Goal: Communication & Community: Answer question/provide support

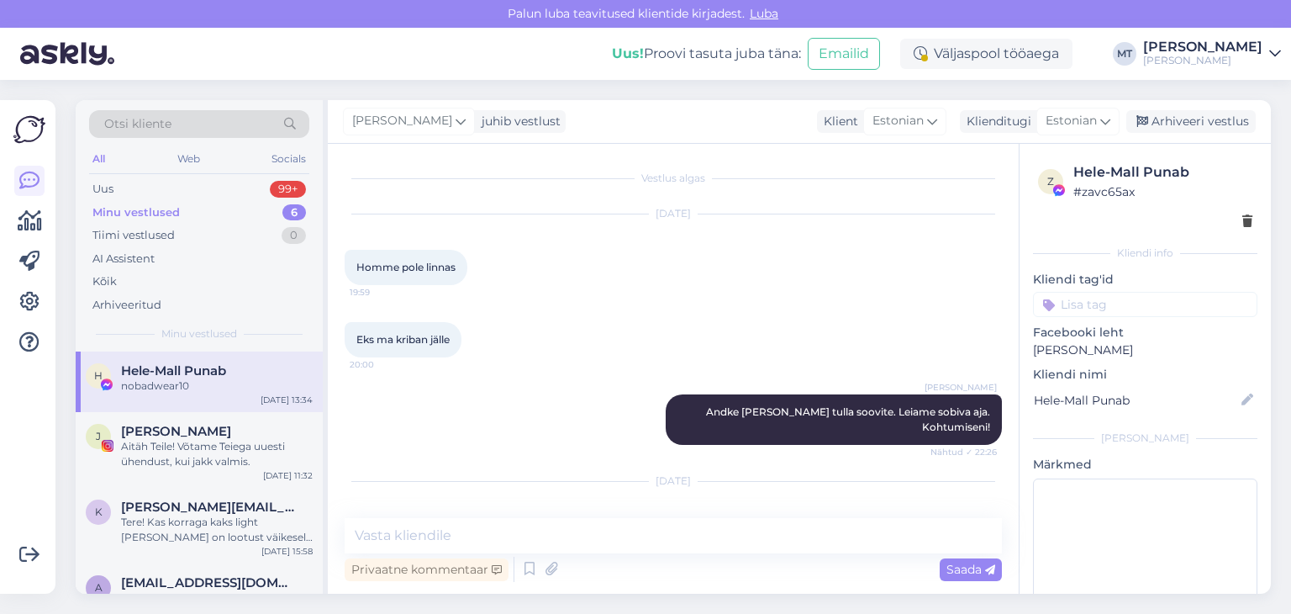
scroll to position [8288, 0]
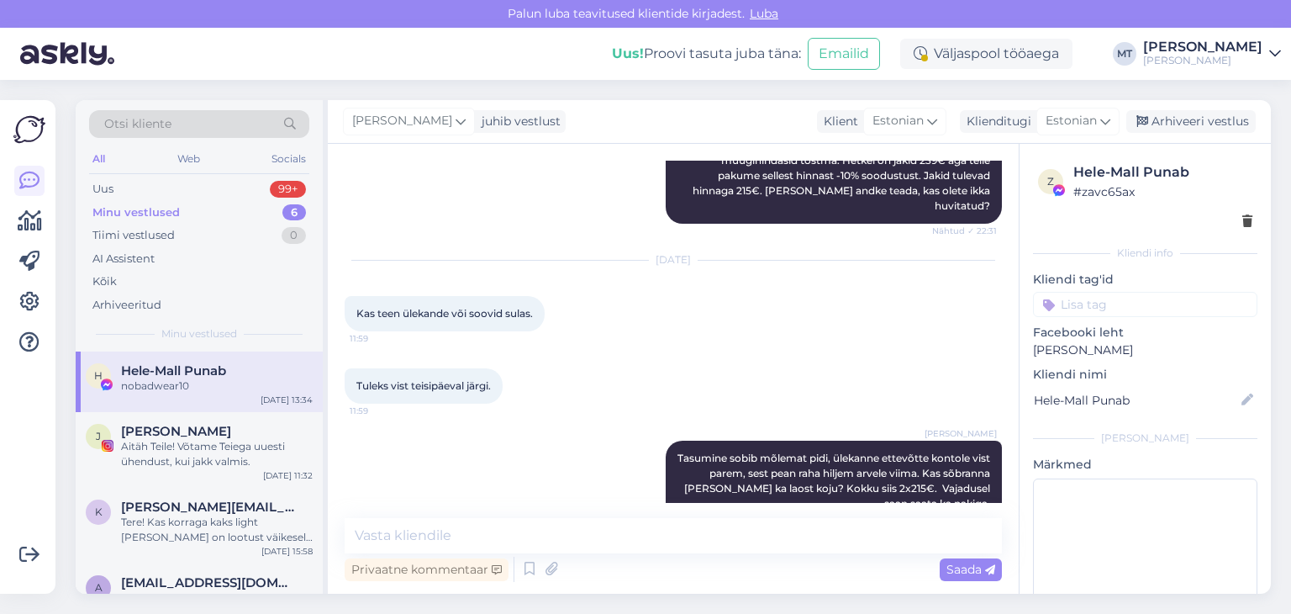
click at [158, 208] on div "Minu vestlused" at bounding box center [135, 212] width 87 height 17
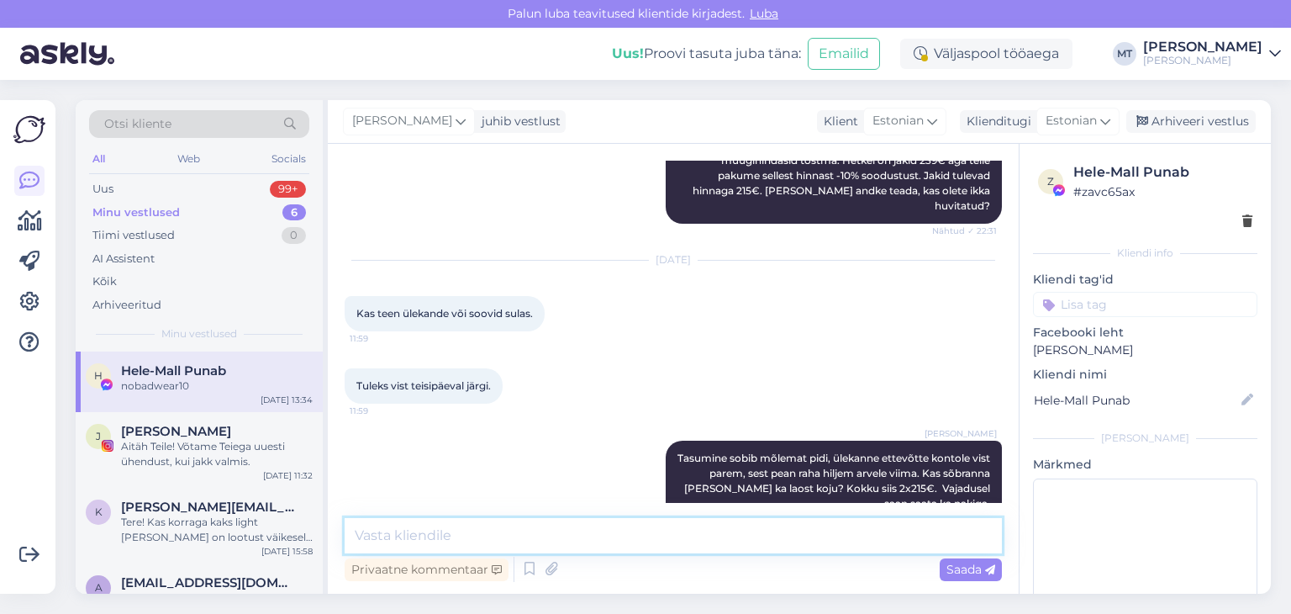
click at [527, 529] on textarea at bounding box center [673, 535] width 657 height 35
click at [422, 533] on textarea at bounding box center [673, 535] width 657 height 35
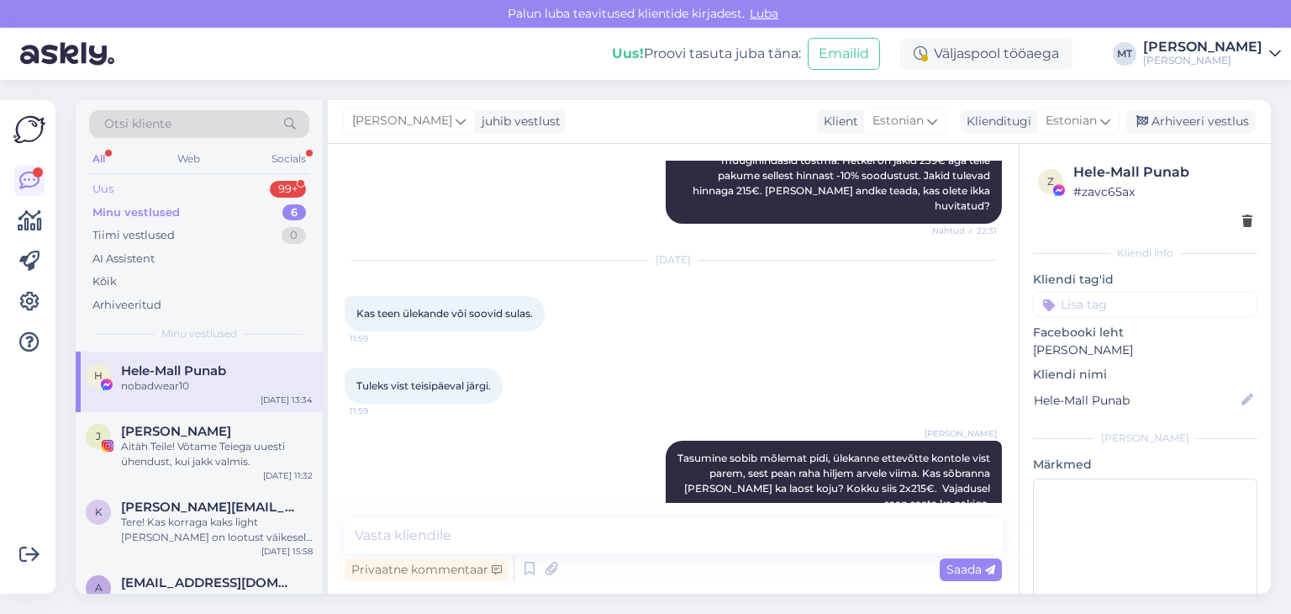
click at [116, 189] on div "Uus 99+" at bounding box center [199, 189] width 220 height 24
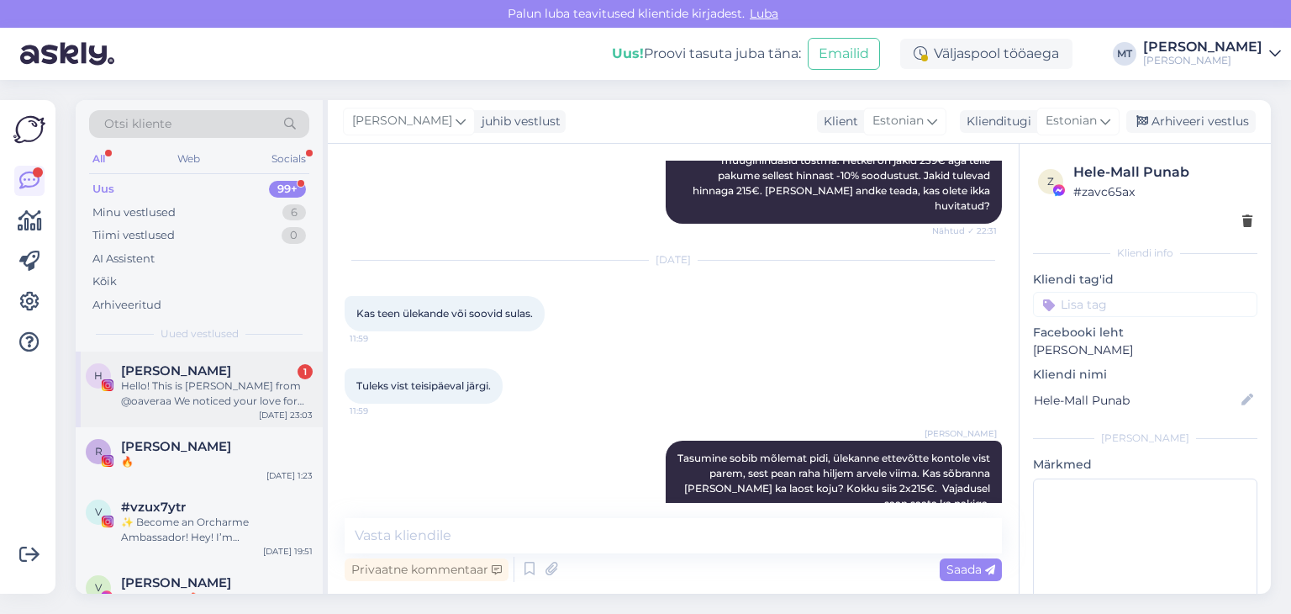
click at [189, 394] on div "Hello! This is [PERSON_NAME] from @oaveraa We noticed your love for hiking and …" at bounding box center [217, 393] width 192 height 30
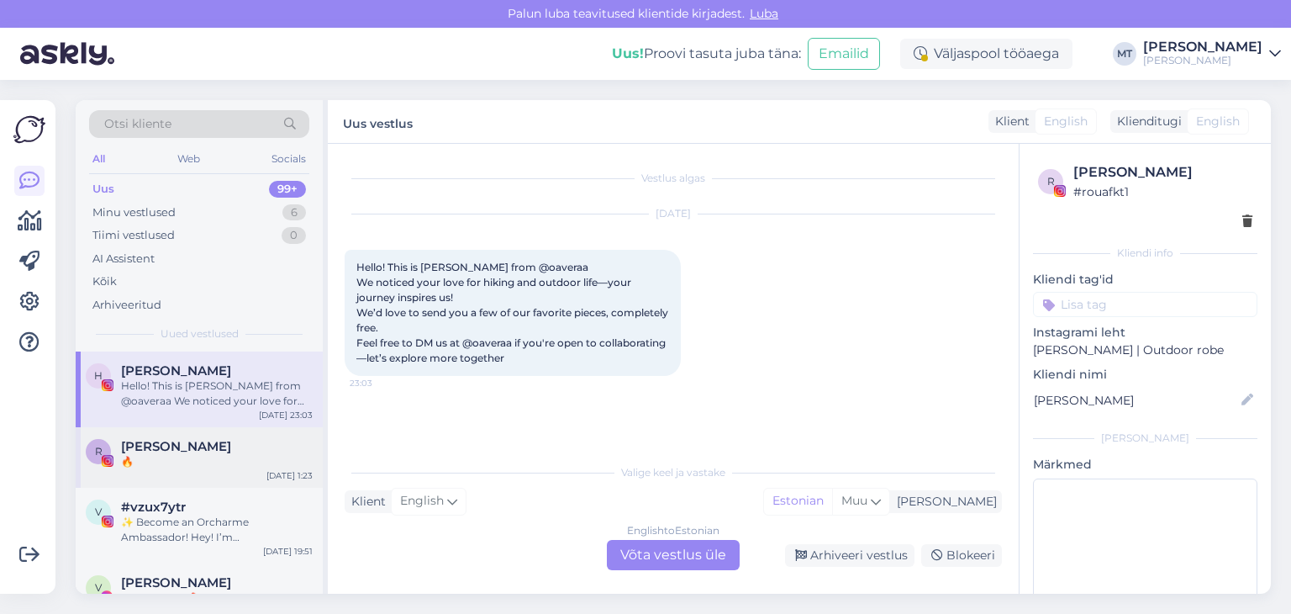
click at [168, 450] on span "[PERSON_NAME]" at bounding box center [176, 446] width 110 height 15
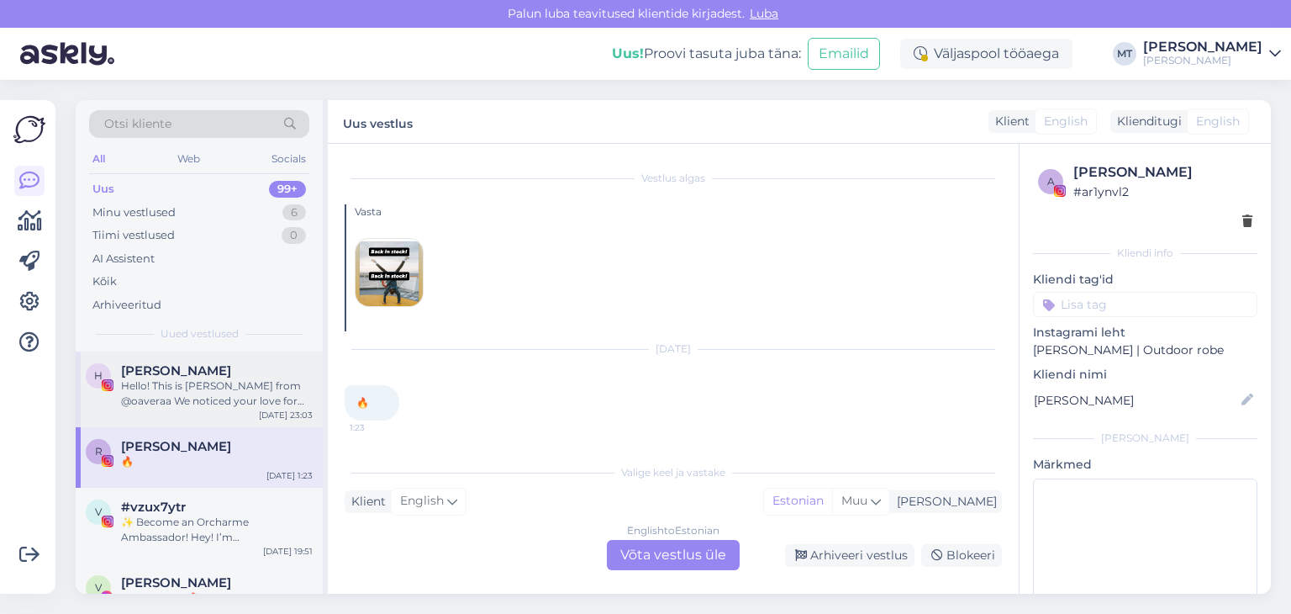
click at [147, 392] on div "Hello! This is [PERSON_NAME] from @oaveraa We noticed your love for hiking and …" at bounding box center [217, 393] width 192 height 30
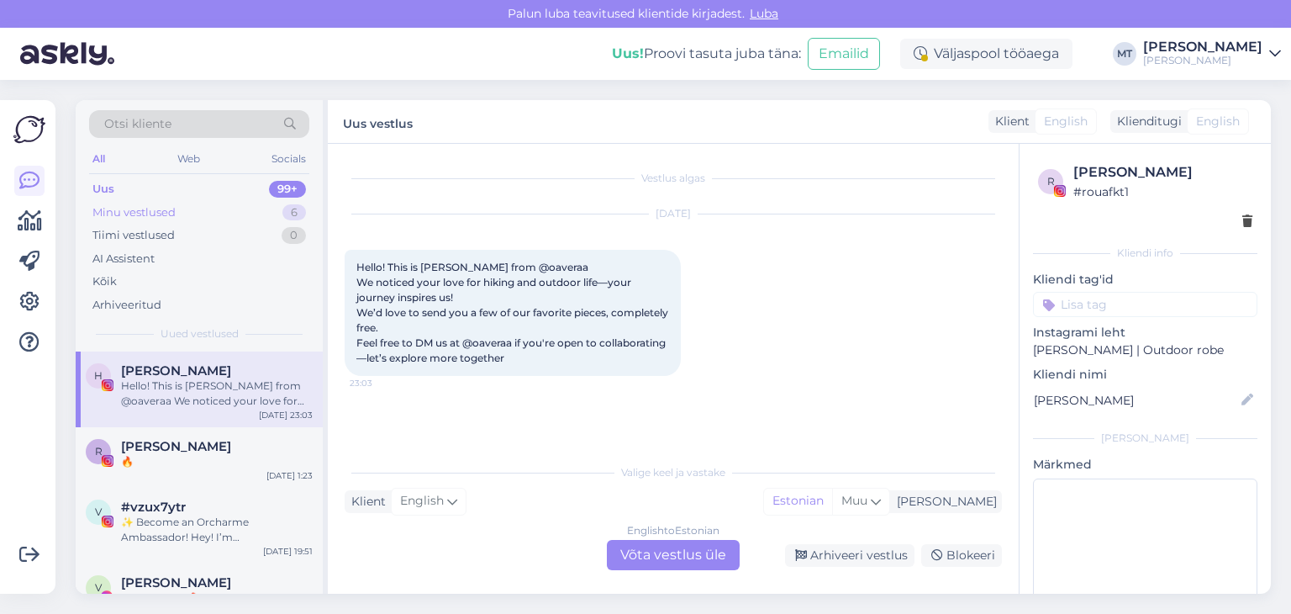
click at [111, 210] on div "Minu vestlused" at bounding box center [133, 212] width 83 height 17
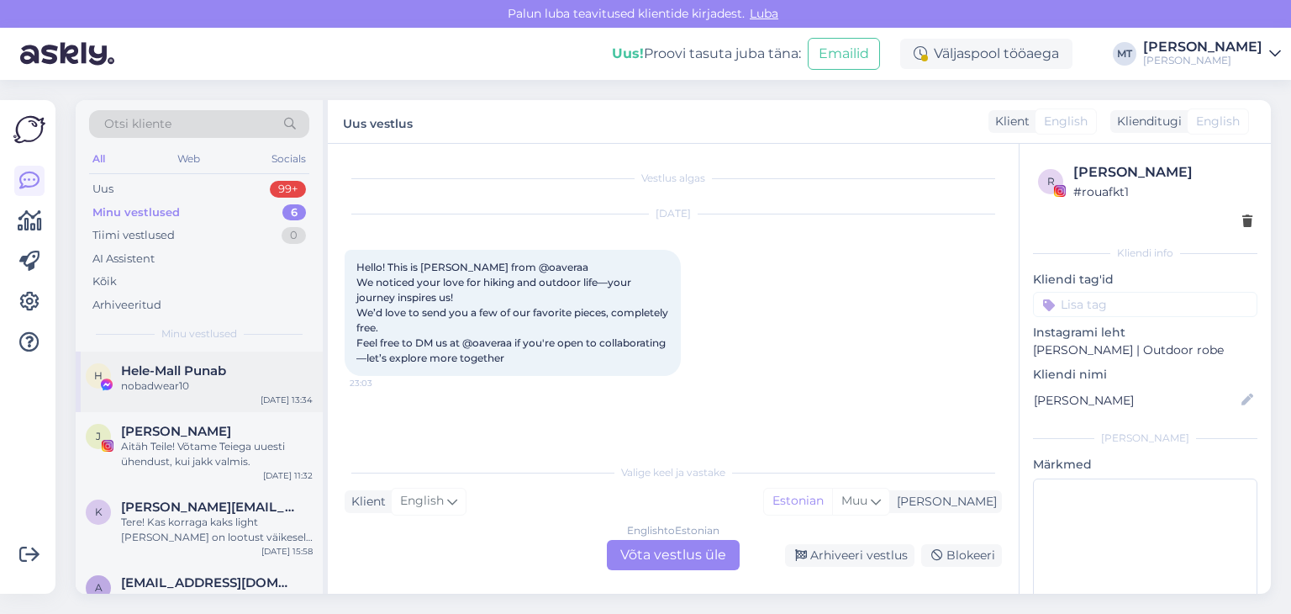
click at [152, 378] on div "nobadwear10" at bounding box center [217, 385] width 192 height 15
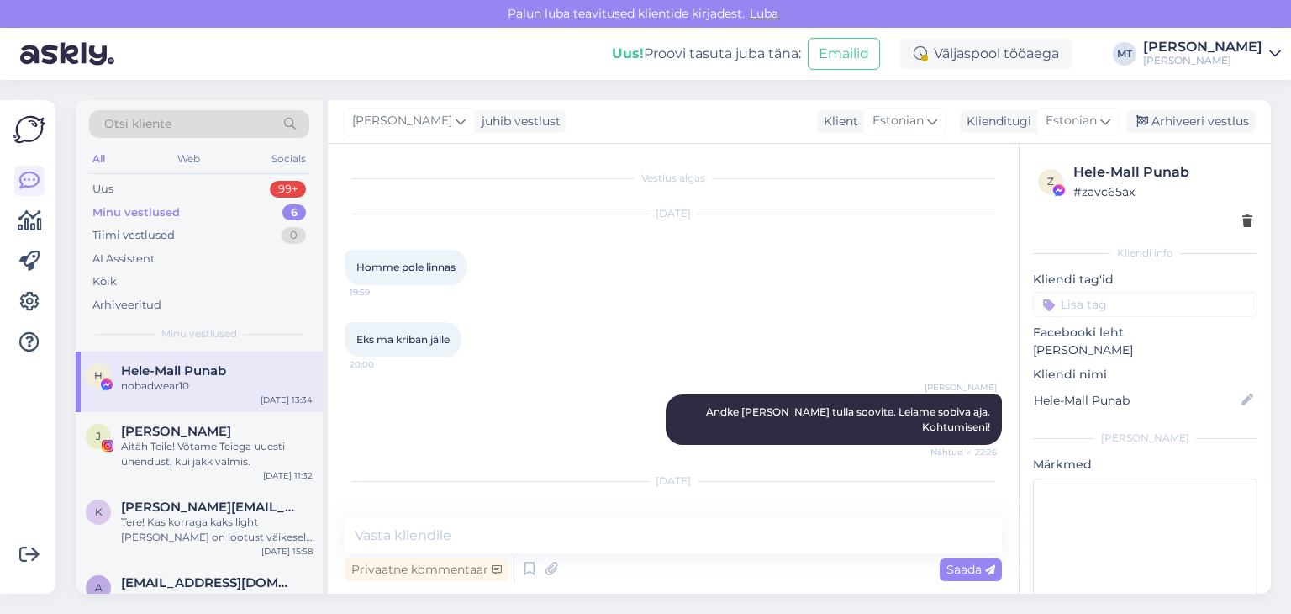
scroll to position [8288, 0]
